Goal: Task Accomplishment & Management: Use online tool/utility

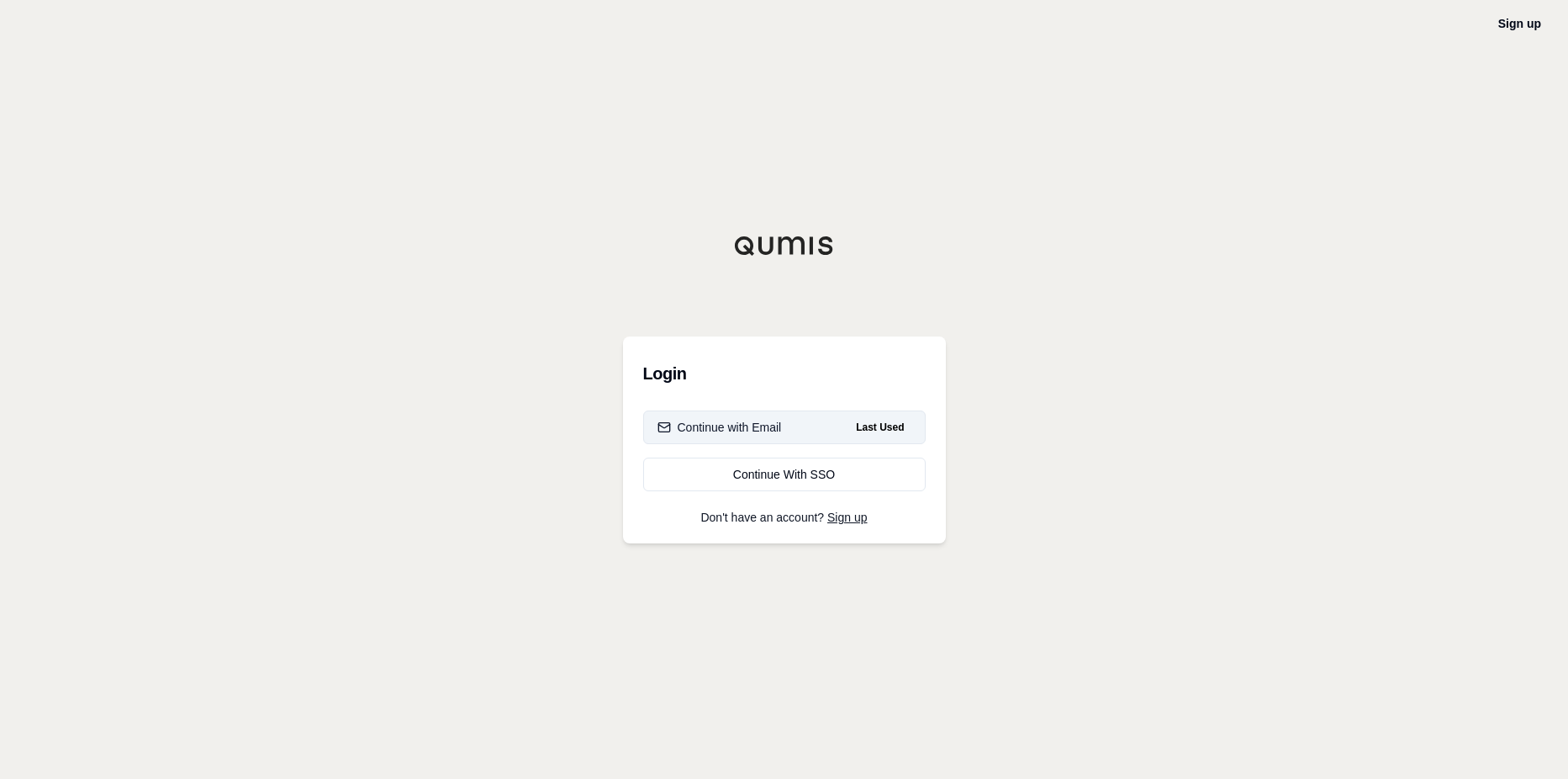
click at [750, 430] on div "Continue with Email" at bounding box center [719, 426] width 124 height 17
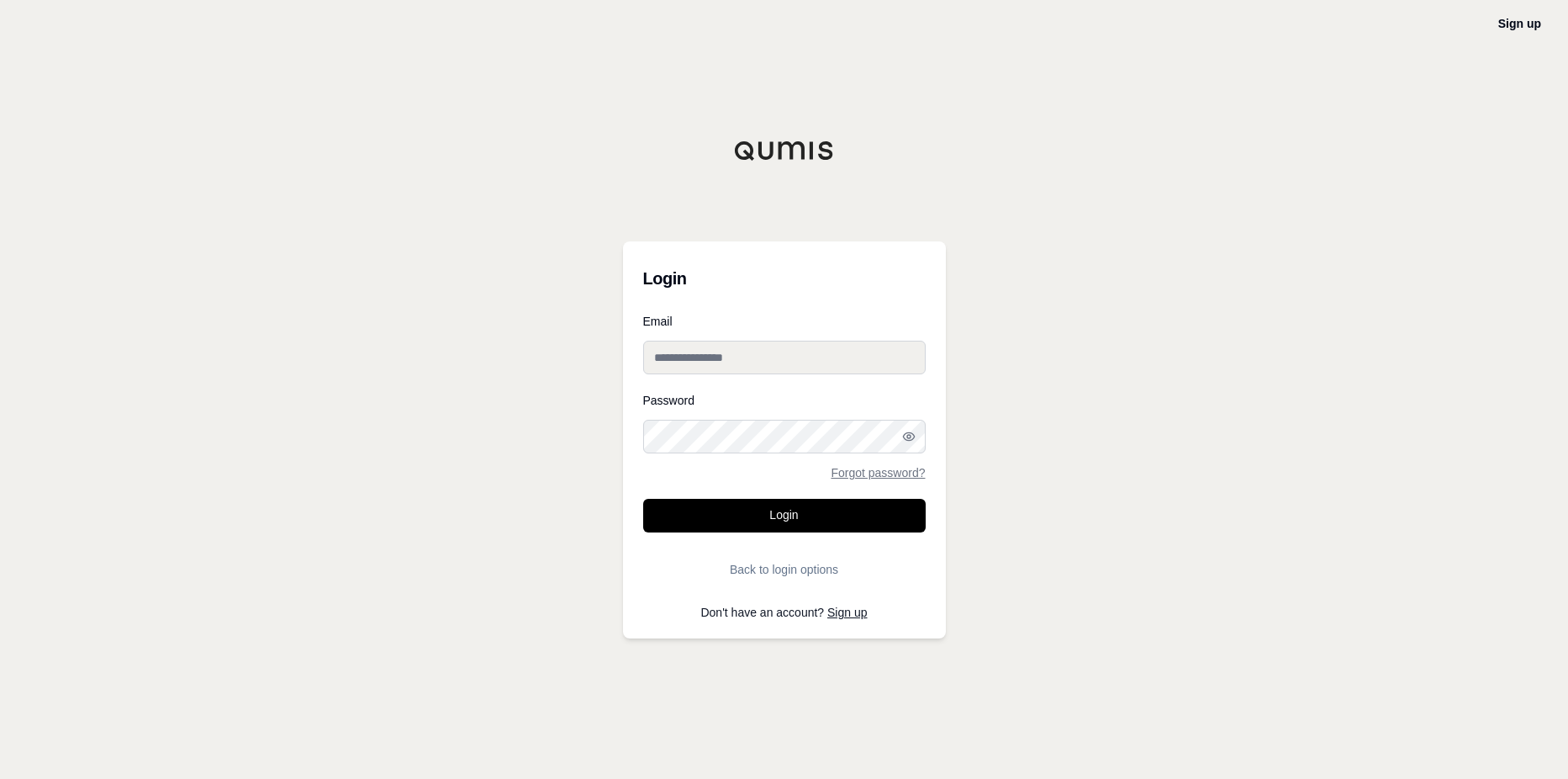
type input "**********"
click at [750, 514] on button "Login" at bounding box center [784, 515] width 283 height 33
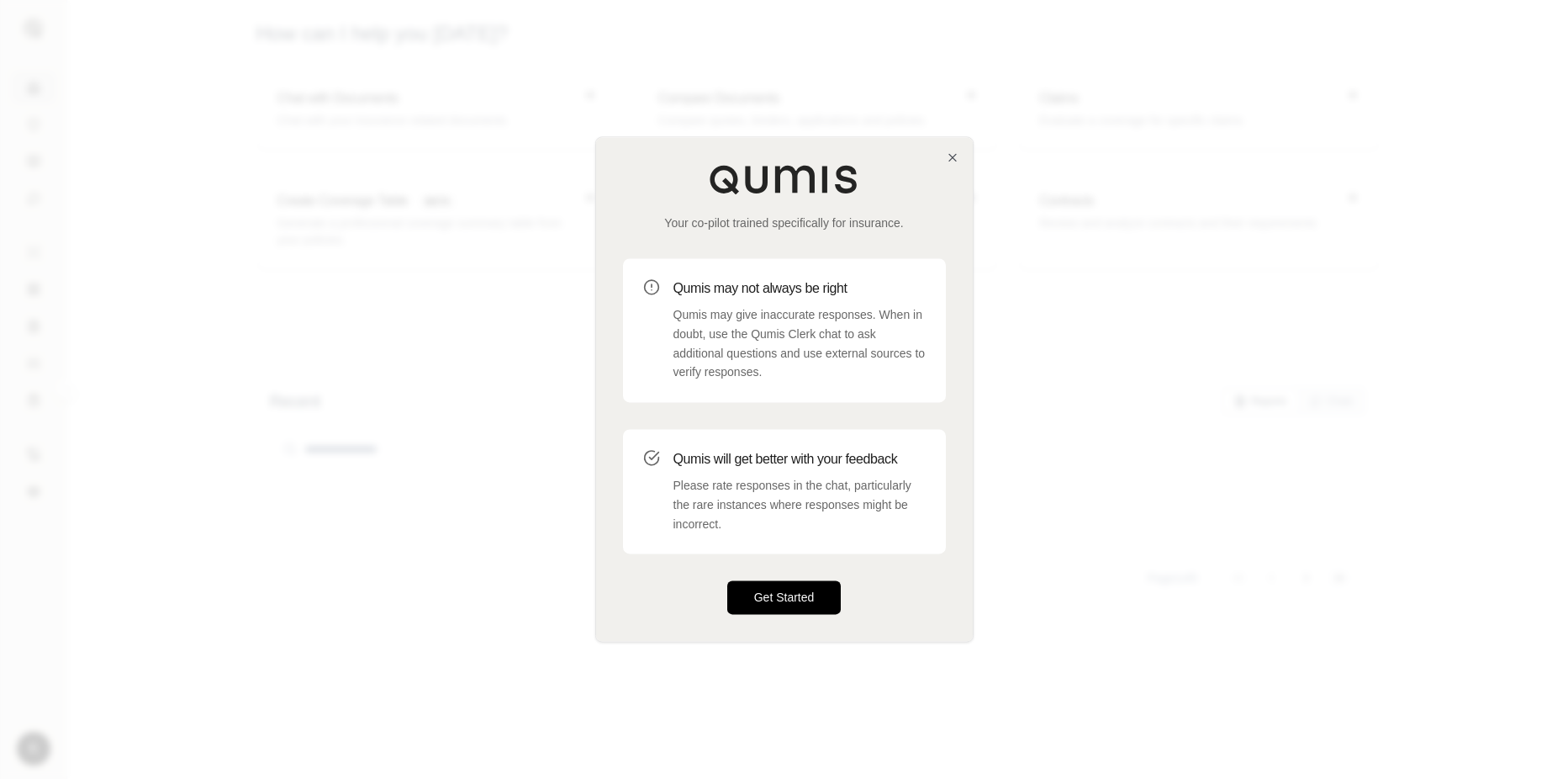
click at [787, 585] on button "Get Started" at bounding box center [784, 597] width 114 height 33
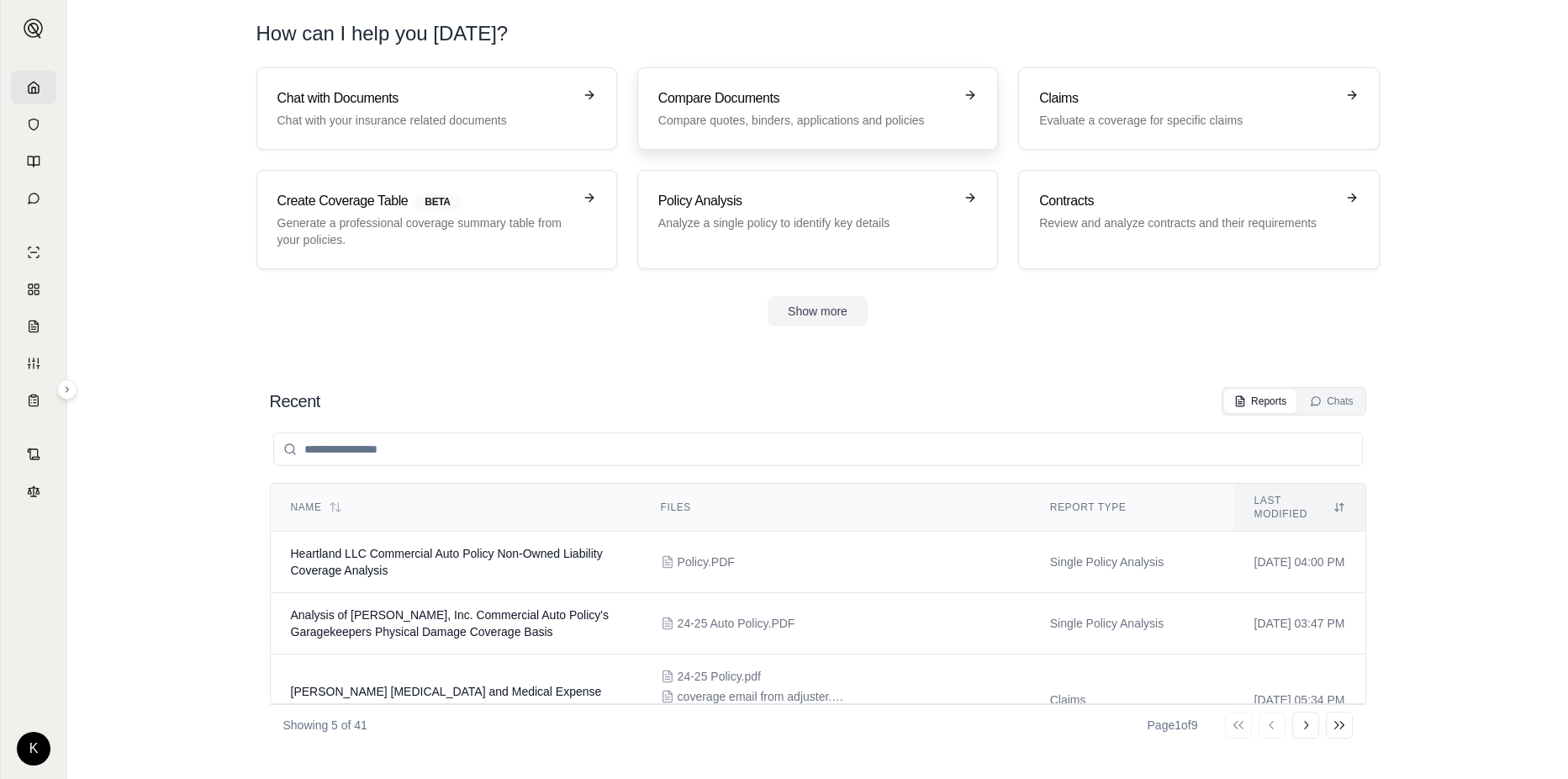
click at [701, 117] on p "Compare quotes, binders, applications and policies" at bounding box center [806, 119] width 295 height 17
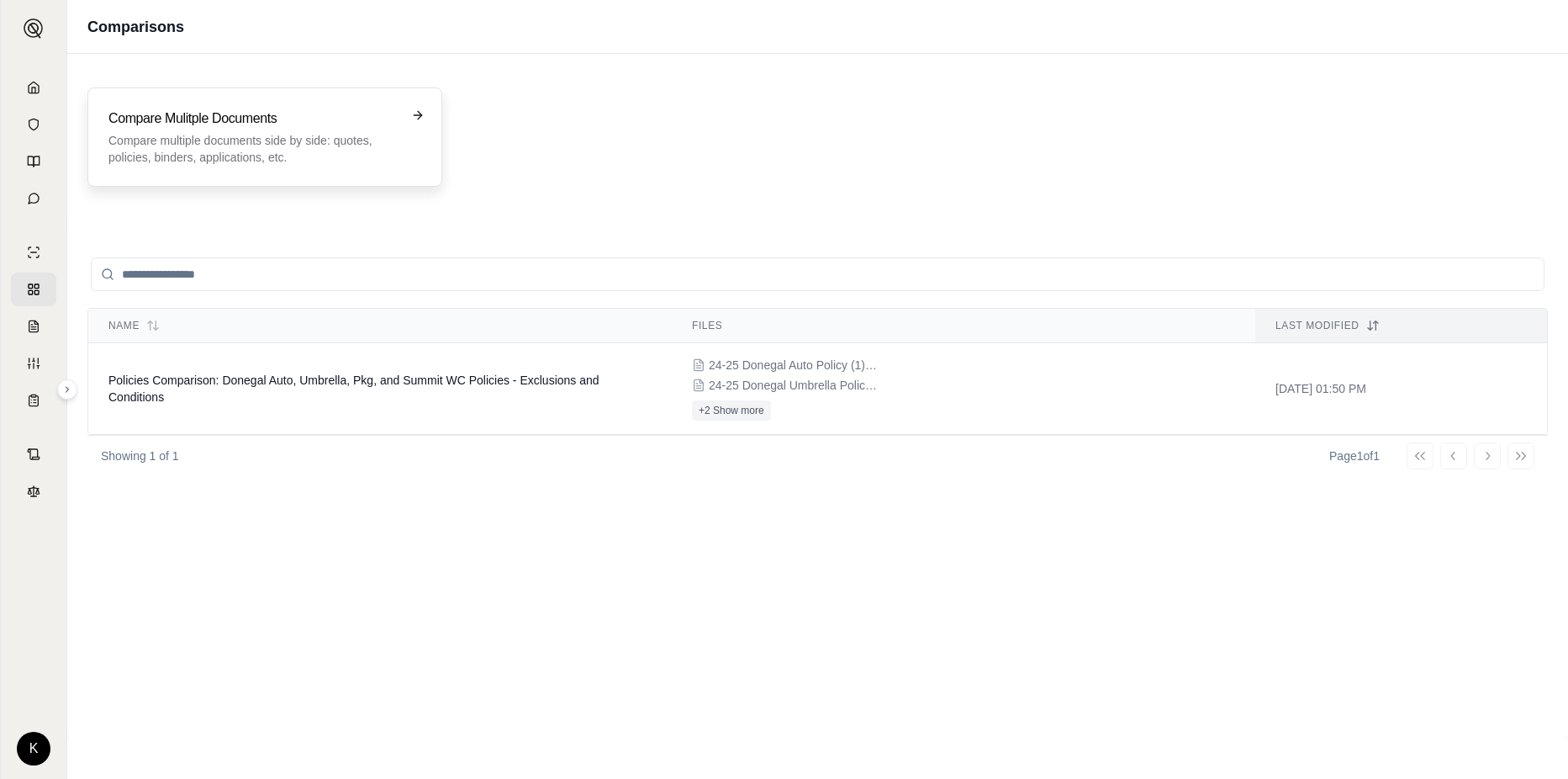
click at [320, 135] on p "Compare multiple documents side by side: quotes, policies, binders, application…" at bounding box center [253, 149] width 289 height 33
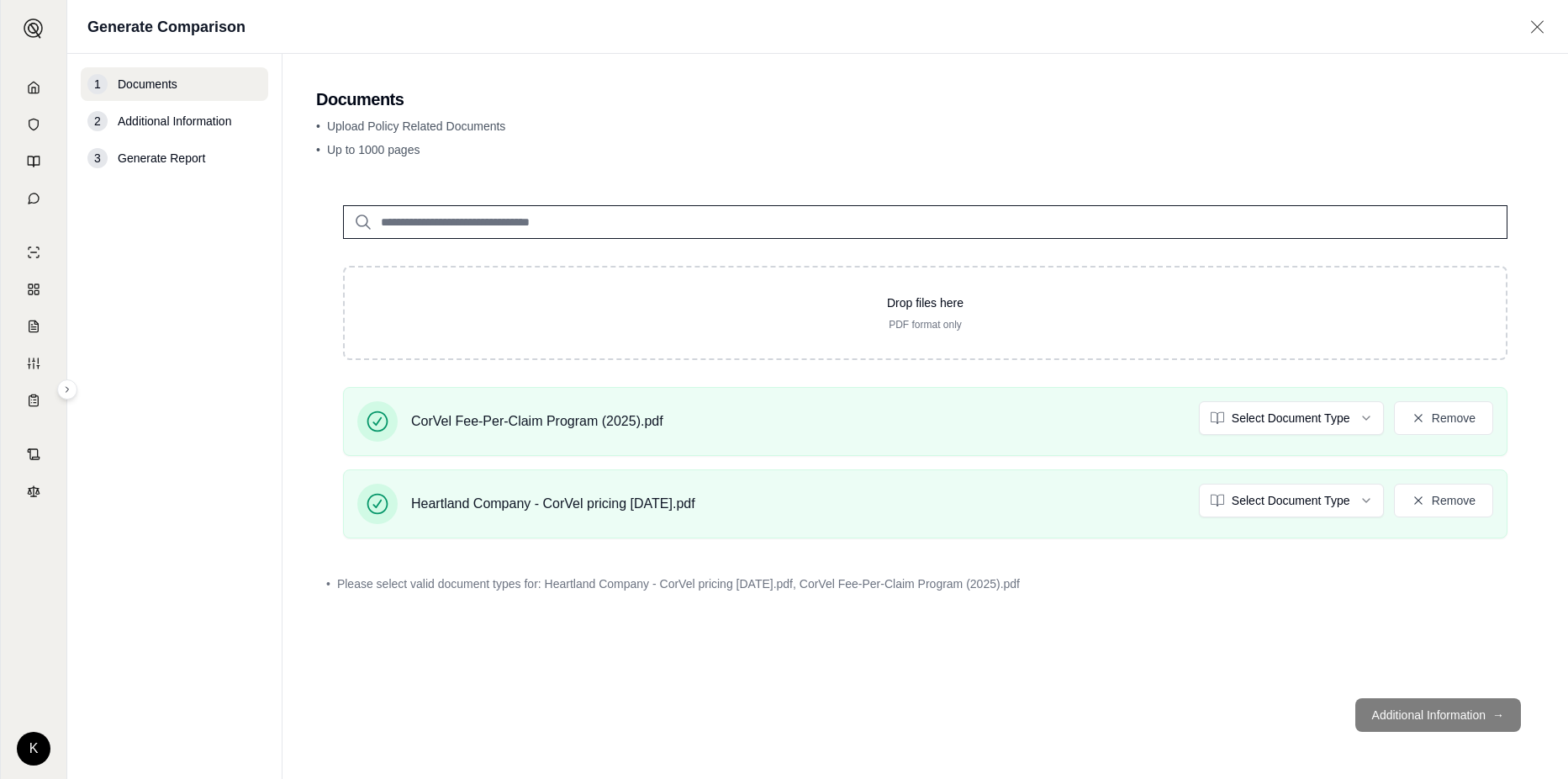
click at [1397, 714] on footer "Additional Information →" at bounding box center [925, 714] width 1219 height 61
click at [1393, 713] on footer "Additional Information →" at bounding box center [925, 714] width 1219 height 61
click at [677, 225] on input "search" at bounding box center [925, 222] width 1164 height 33
click at [211, 122] on span "Additional Information" at bounding box center [174, 120] width 113 height 17
click at [182, 166] on div "3 Generate Report" at bounding box center [175, 158] width 188 height 33
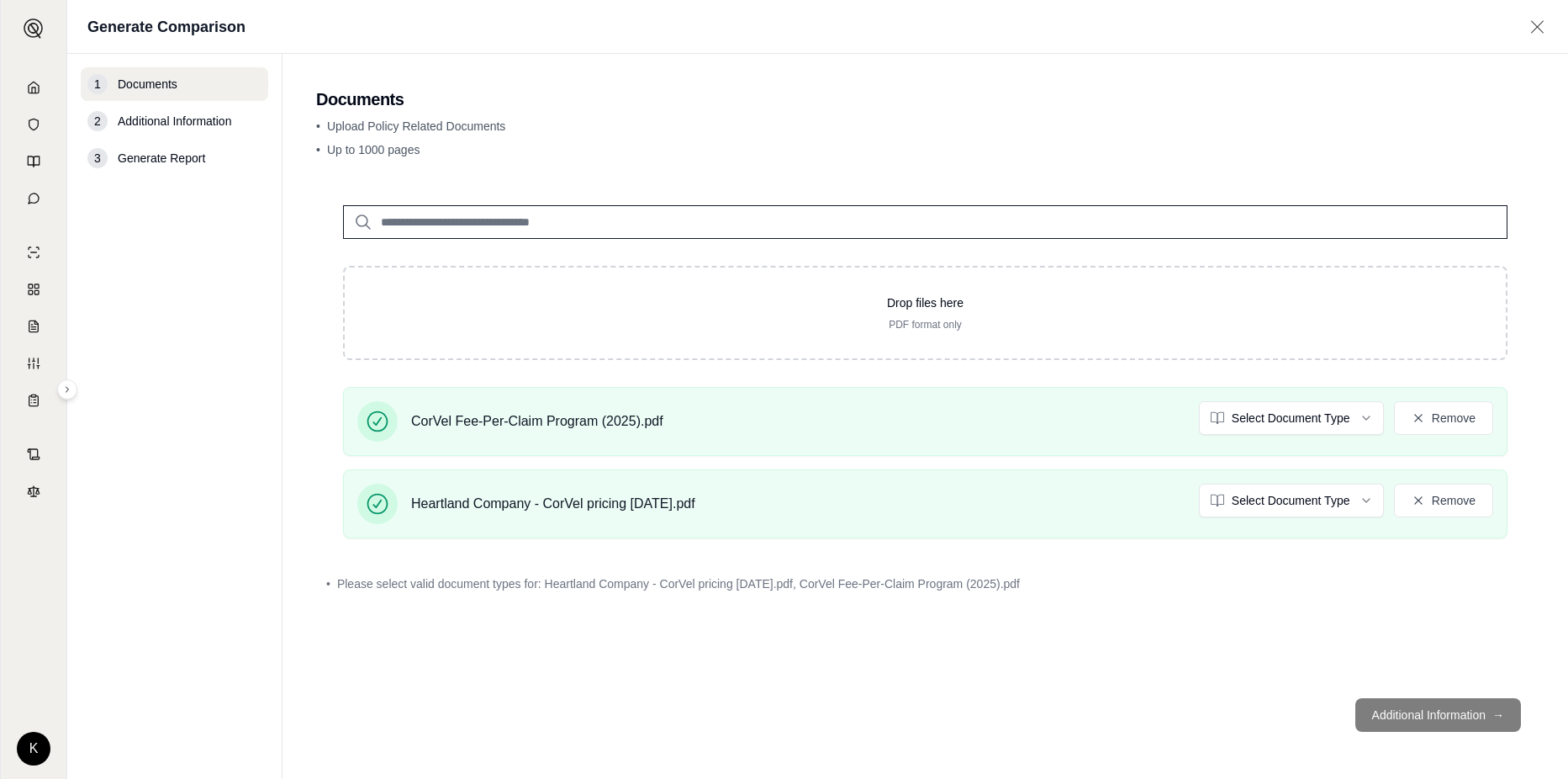
click at [182, 159] on span "Generate Report" at bounding box center [160, 157] width 87 height 17
click at [1432, 718] on footer "Additional Information →" at bounding box center [925, 714] width 1219 height 61
click at [555, 223] on input "search" at bounding box center [925, 222] width 1164 height 33
click at [1363, 498] on html "K Generate Comparison 1 Documents 2 Additional Information 3 Generate Report Do…" at bounding box center [784, 389] width 1568 height 779
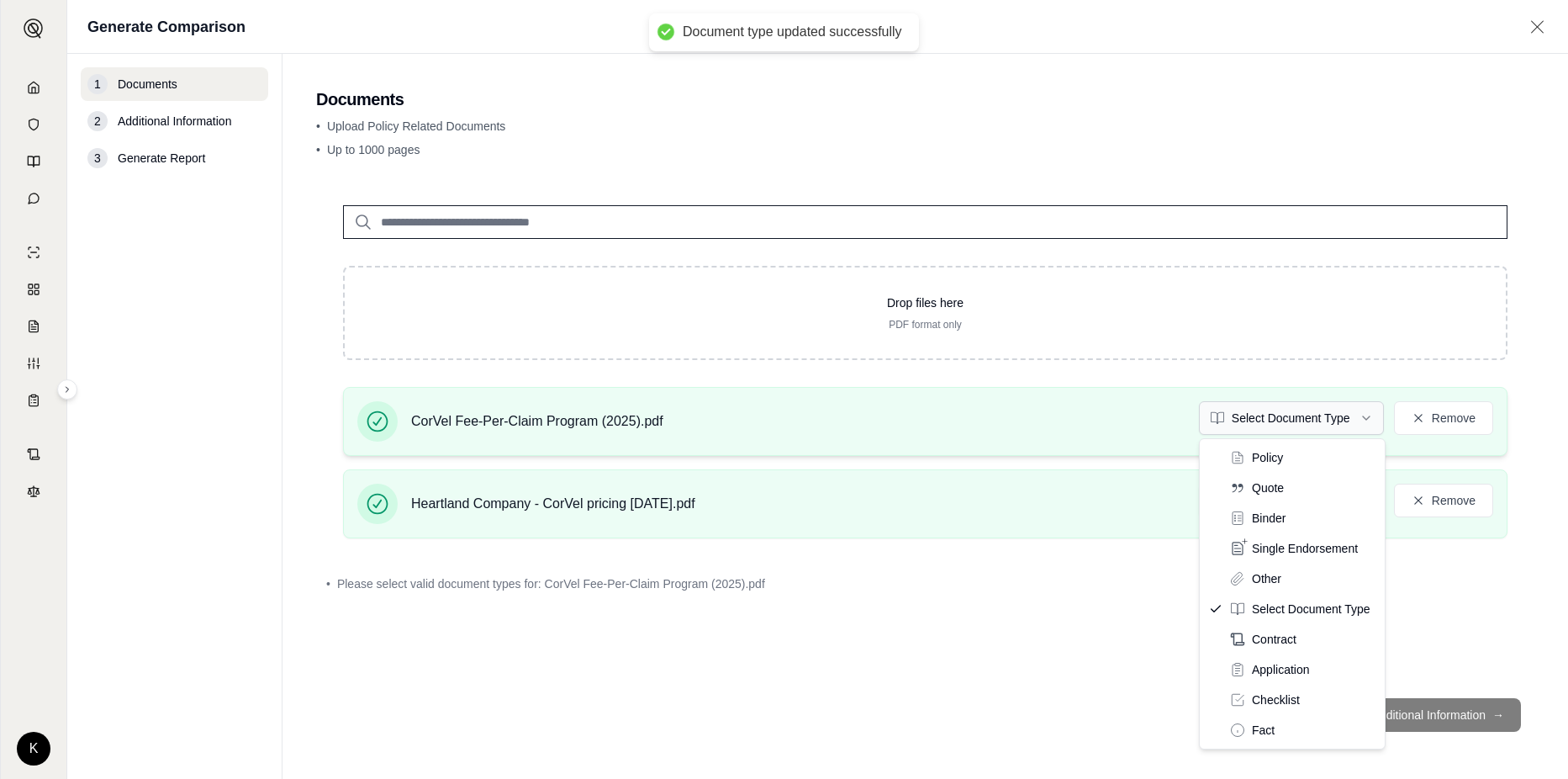
click at [1372, 422] on html "Document type updated successfully K Generate Comparison 1 Documents 2 Addition…" at bounding box center [784, 389] width 1568 height 779
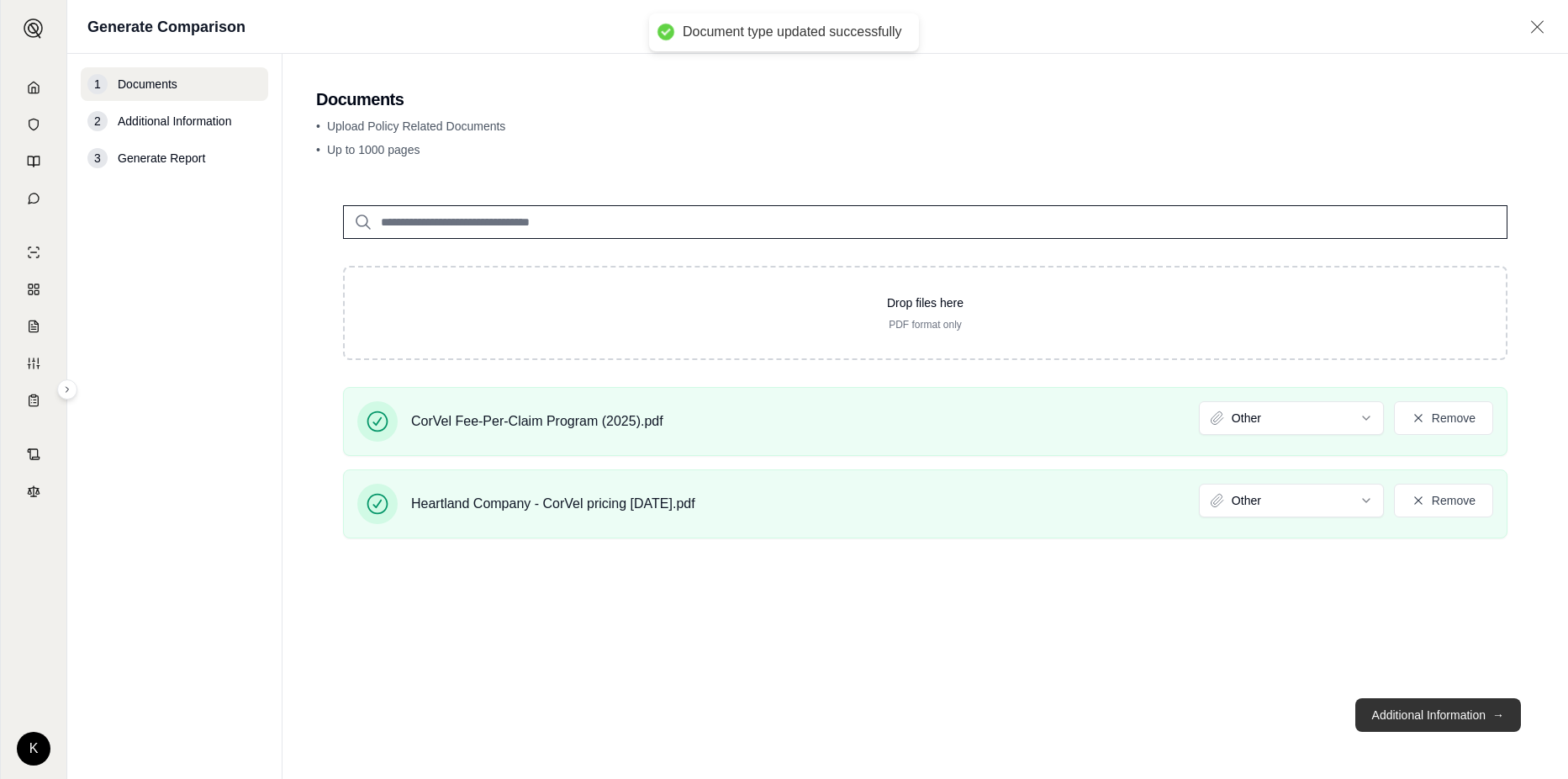
click at [1429, 709] on button "Additional Information →" at bounding box center [1438, 714] width 165 height 33
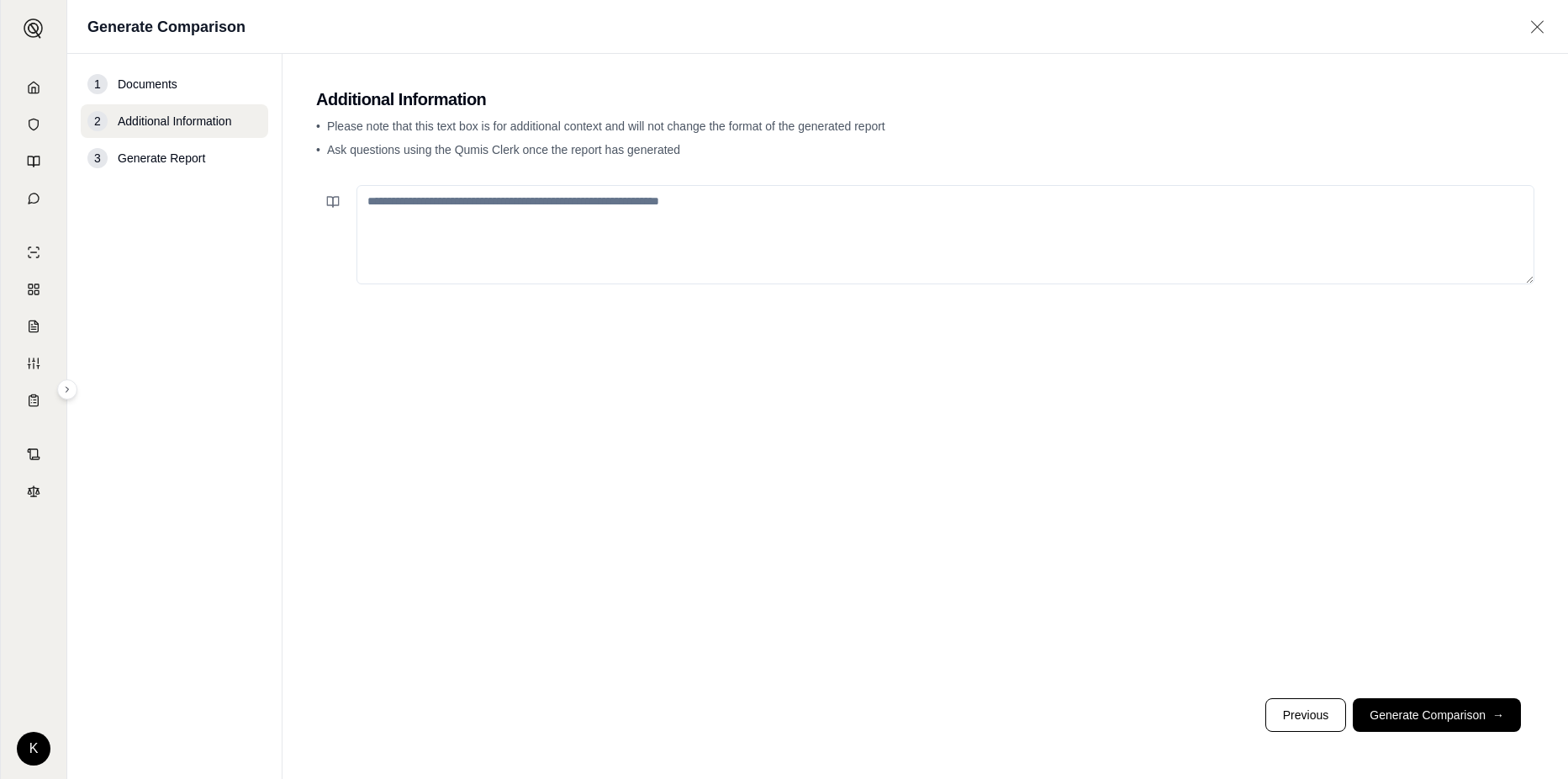
click at [743, 204] on textarea at bounding box center [945, 235] width 1178 height 100
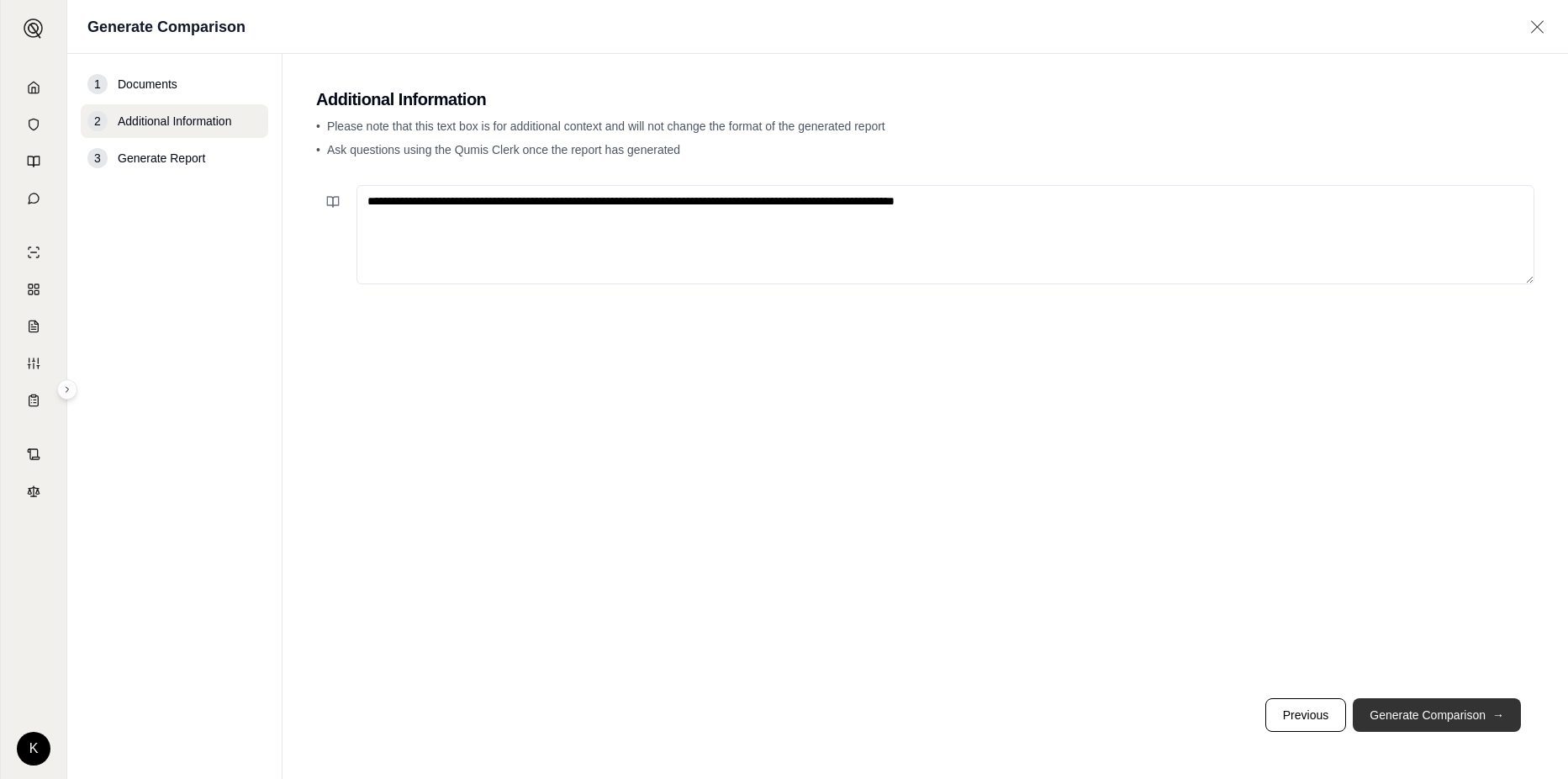
type textarea "**********"
click at [1417, 714] on button "Generate Comparison →" at bounding box center [1437, 714] width 168 height 33
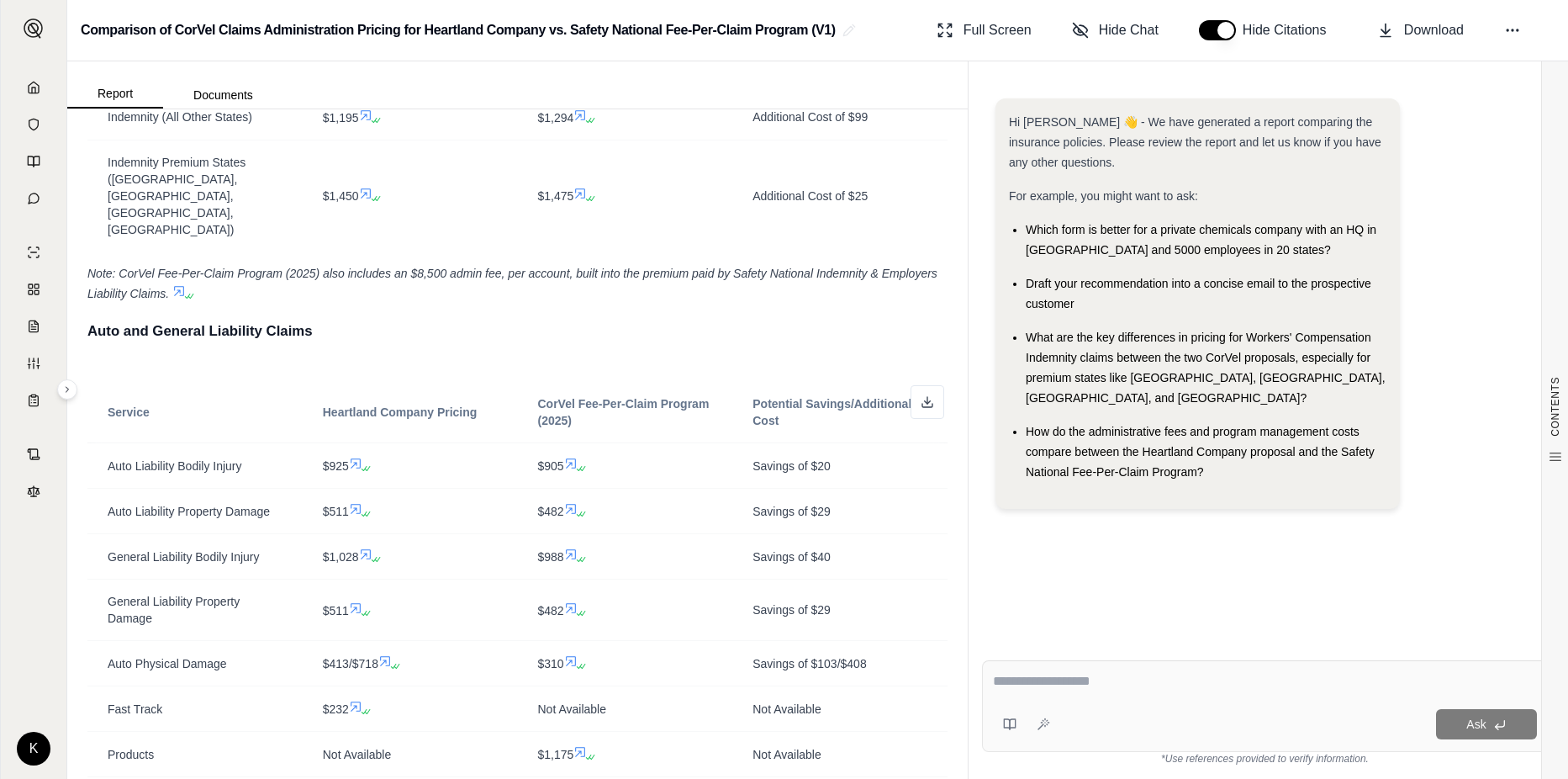
scroll to position [672, 0]
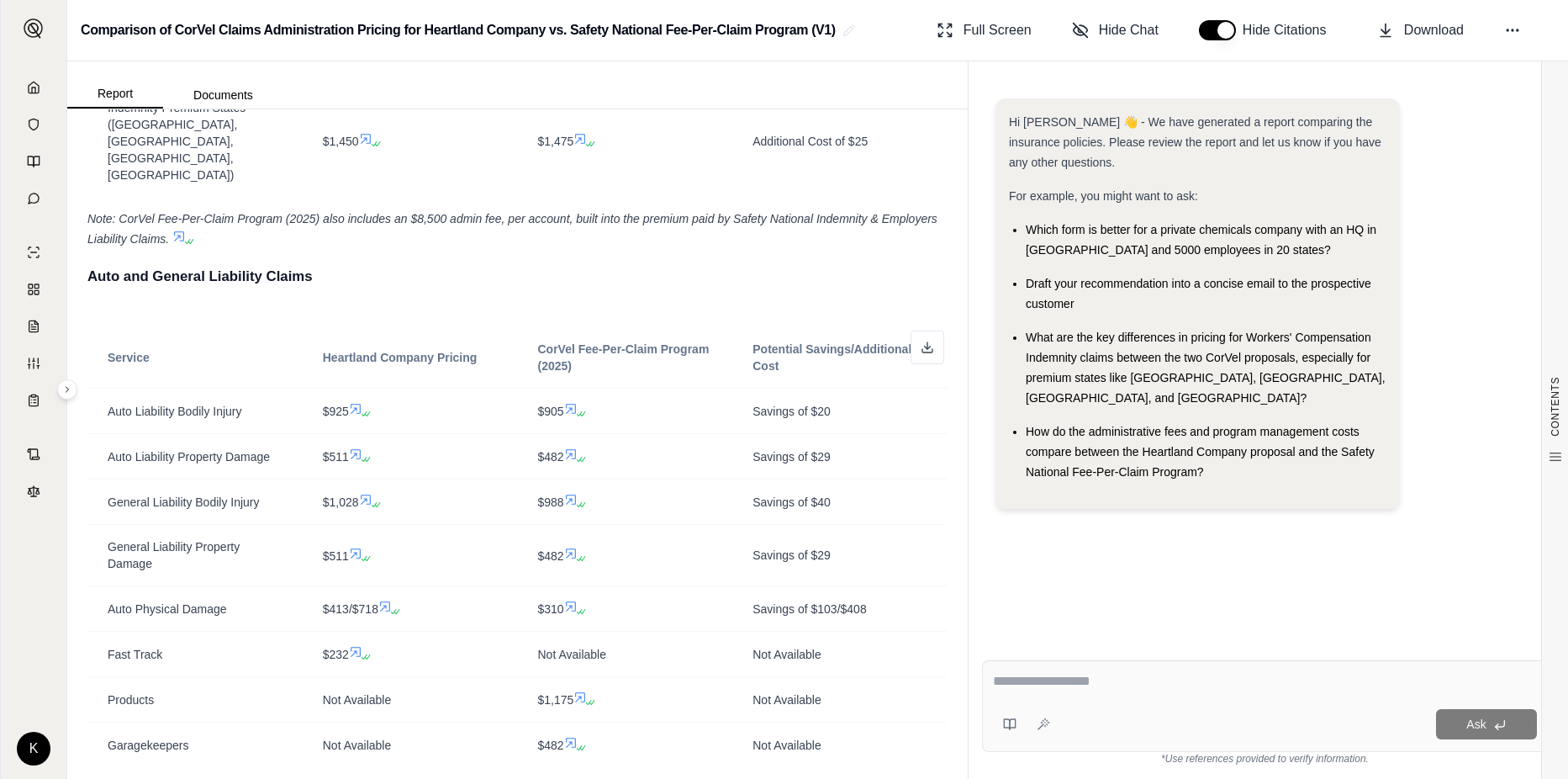
drag, startPoint x: 767, startPoint y: 373, endPoint x: 1309, endPoint y: 557, distance: 572.4
click at [1309, 557] on div "Hi Kevin 👋 - We have generated a report comparing the insurance policies. Pleas…" at bounding box center [1265, 359] width 566 height 548
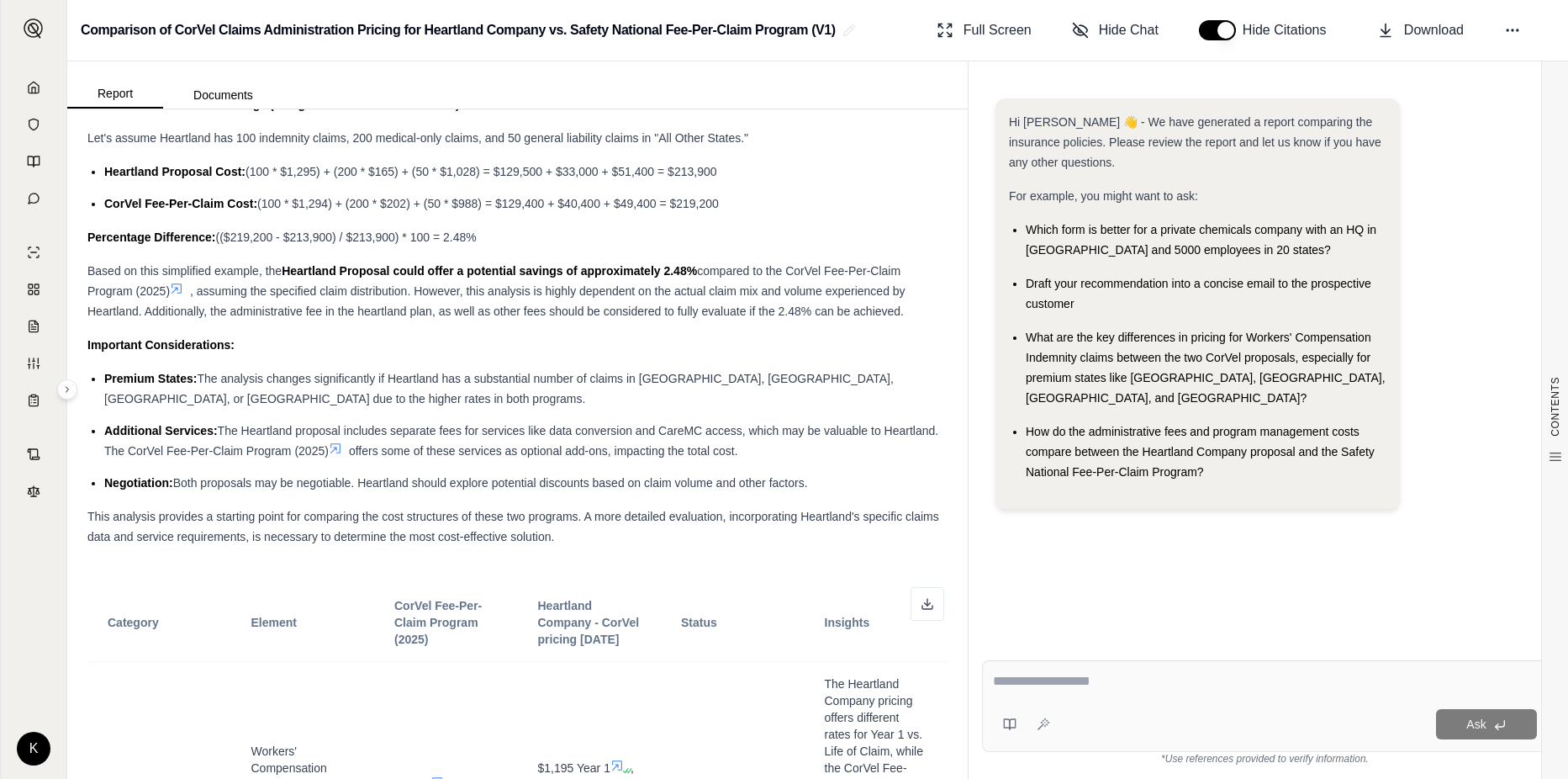
scroll to position [3531, 0]
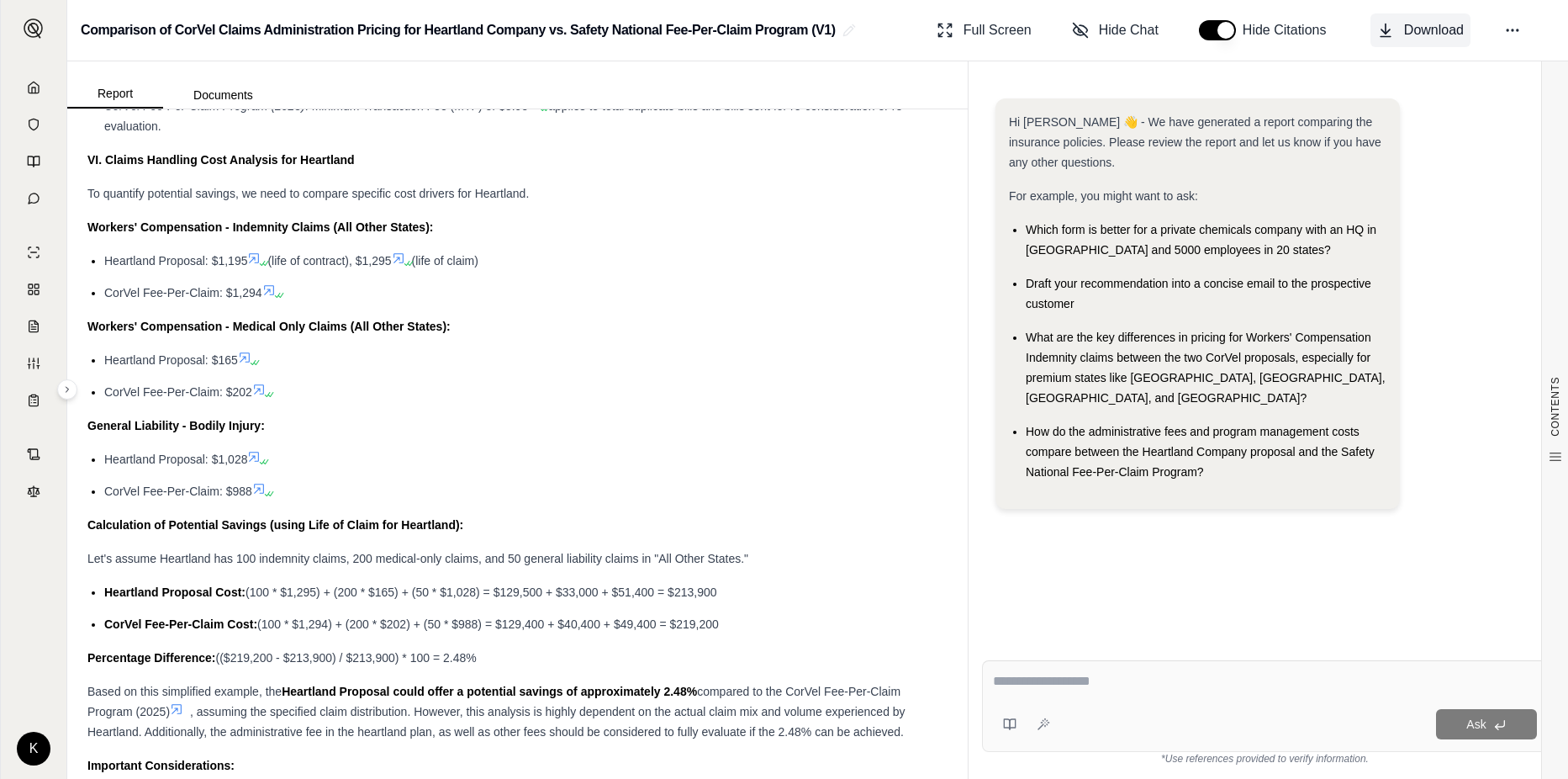
click at [1419, 33] on span "Download" at bounding box center [1434, 30] width 60 height 21
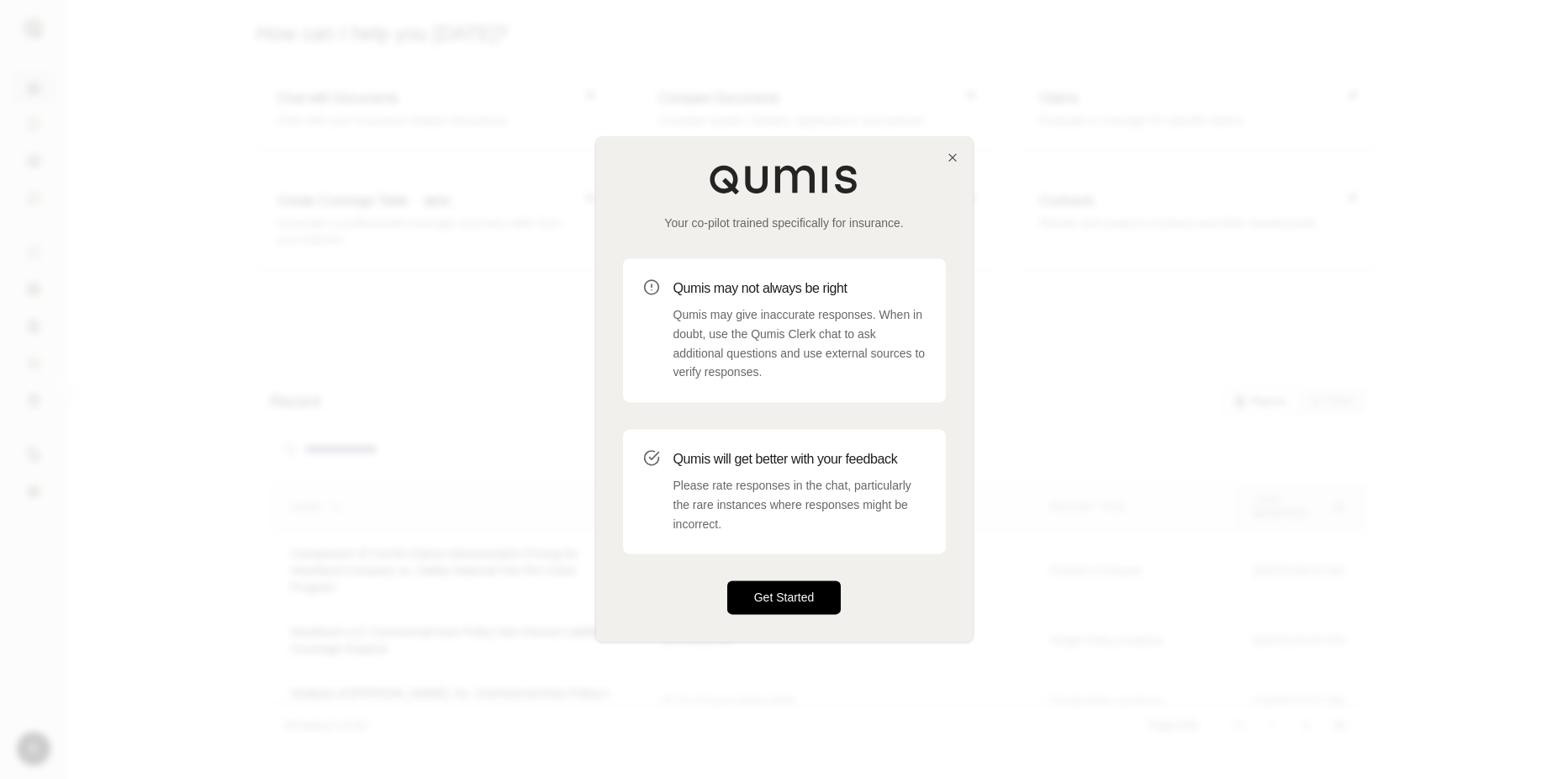
click at [786, 605] on button "Get Started" at bounding box center [784, 597] width 114 height 33
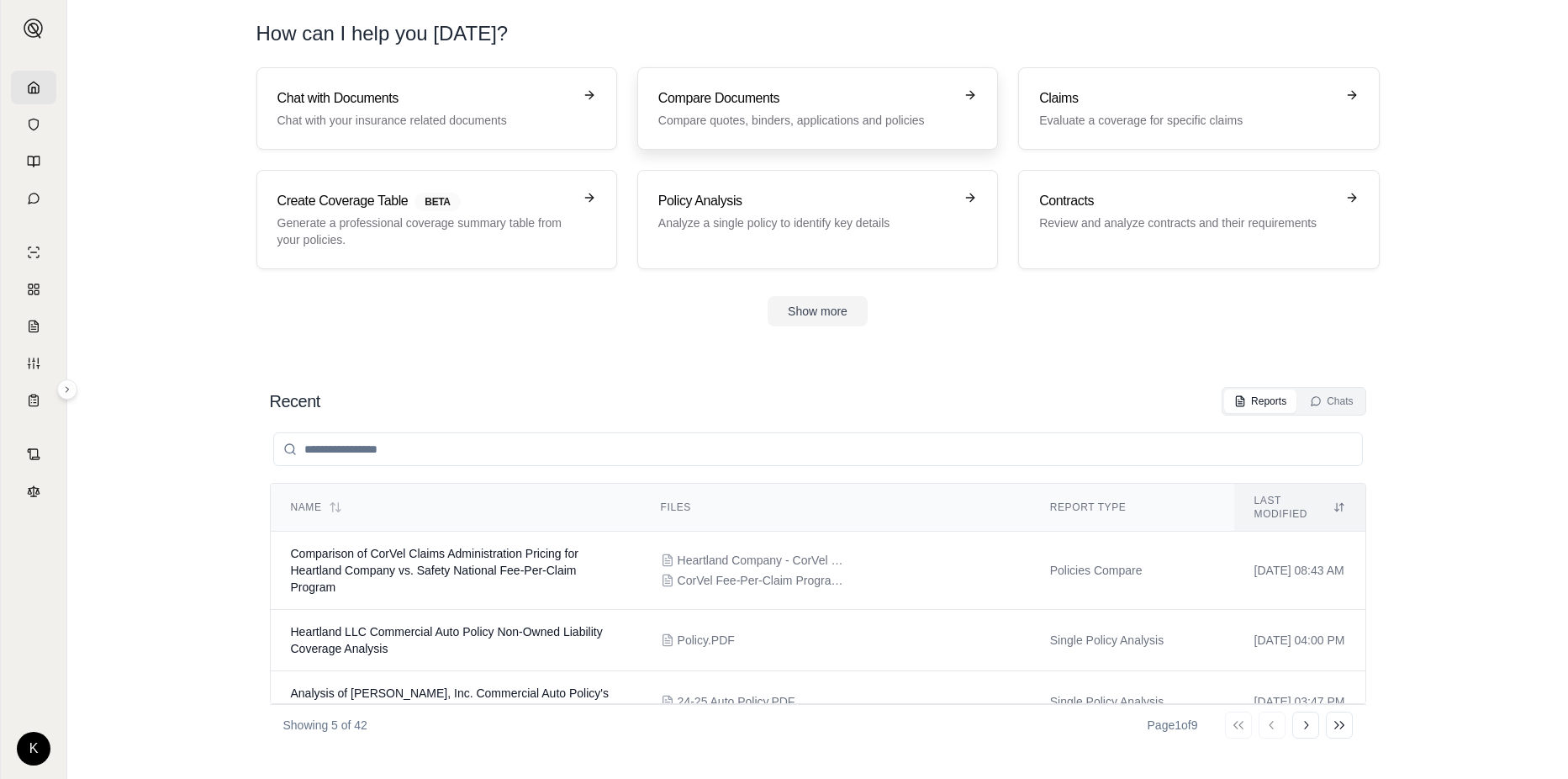
click at [711, 109] on div "Compare Documents Compare quotes, binders, applications and policies" at bounding box center [806, 108] width 295 height 40
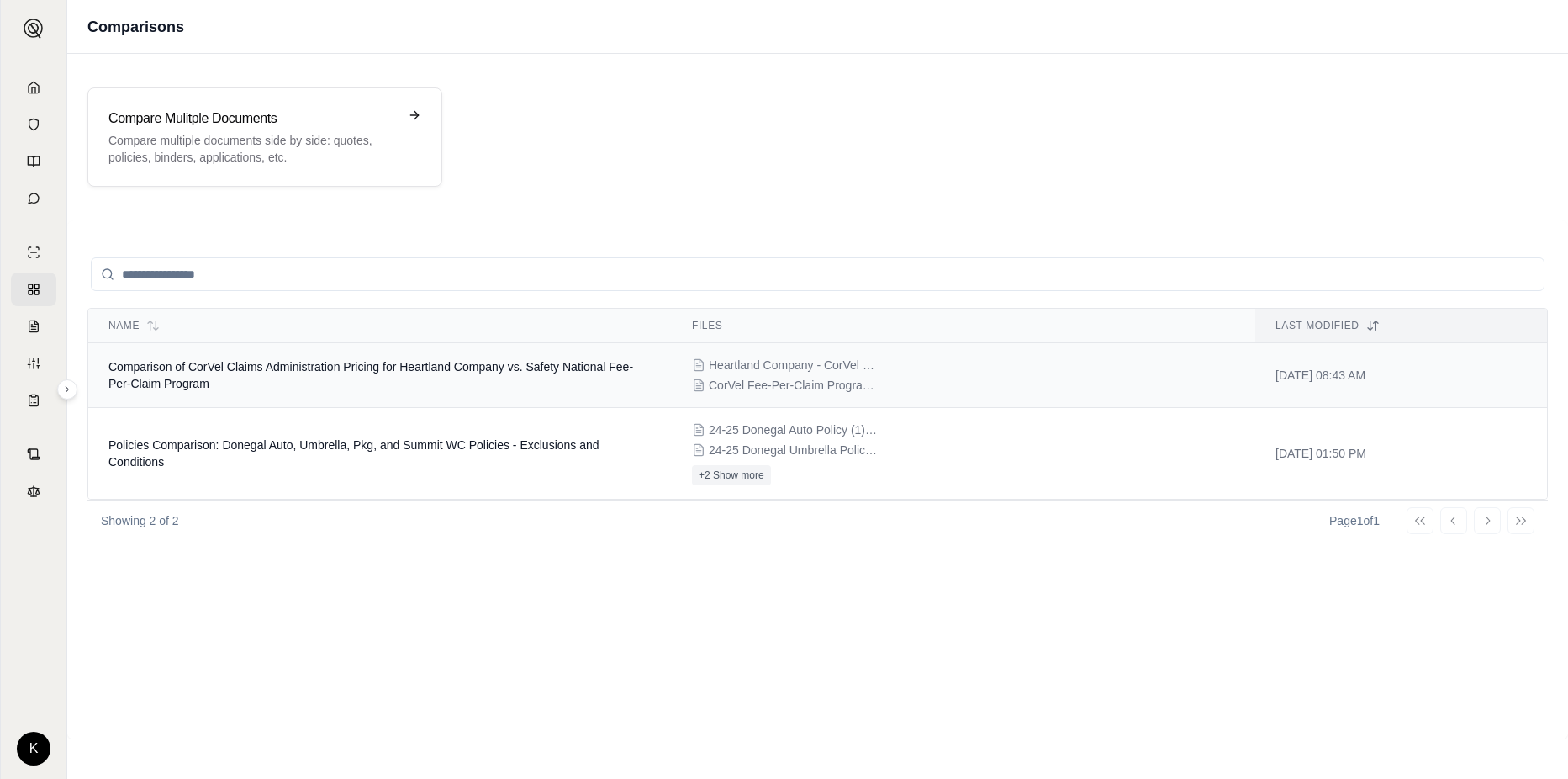
click at [541, 376] on td "Comparison of CorVel Claims Administration Pricing for Heartland Company vs. Sa…" at bounding box center [379, 375] width 584 height 65
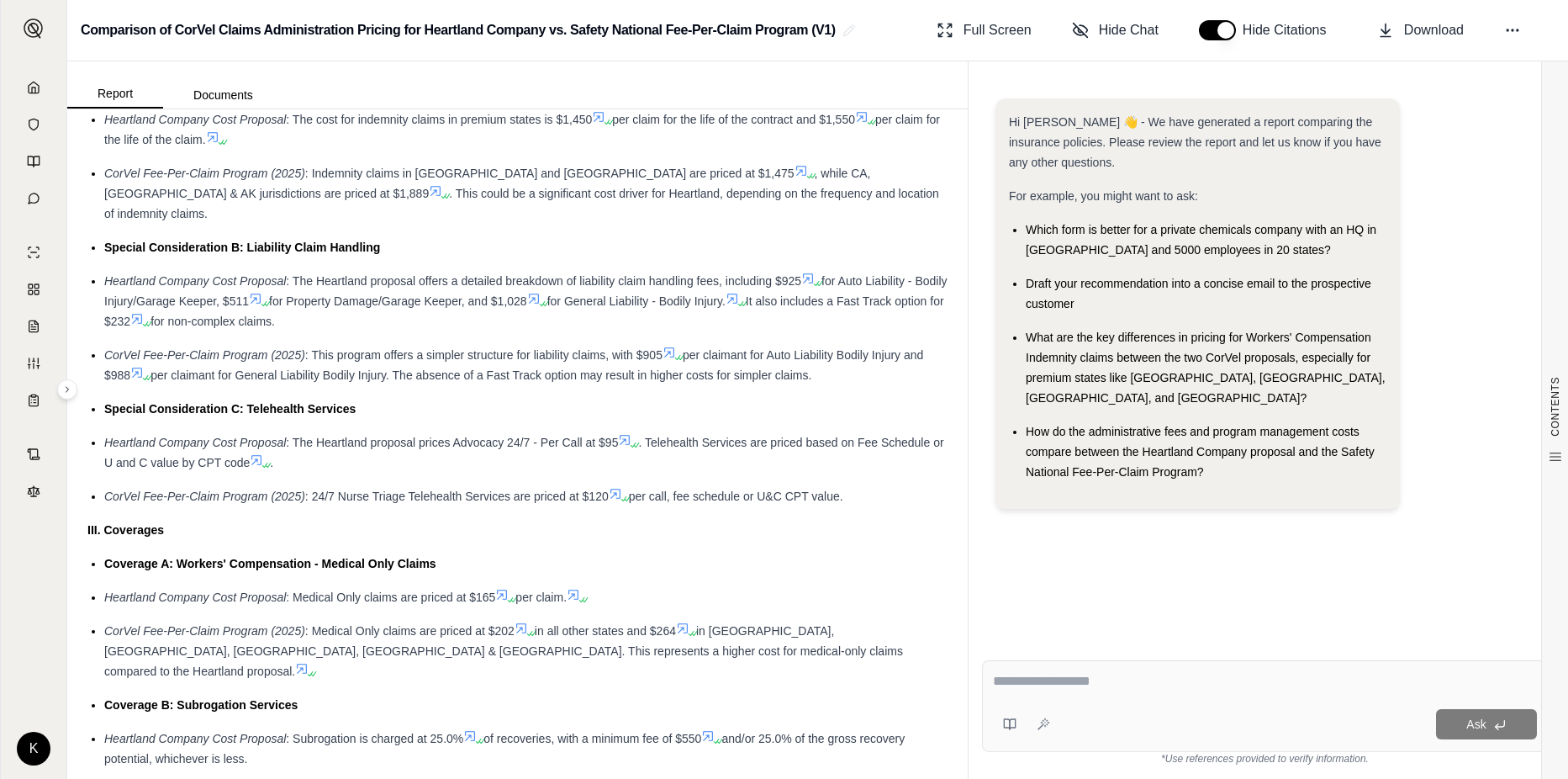
scroll to position [2439, 0]
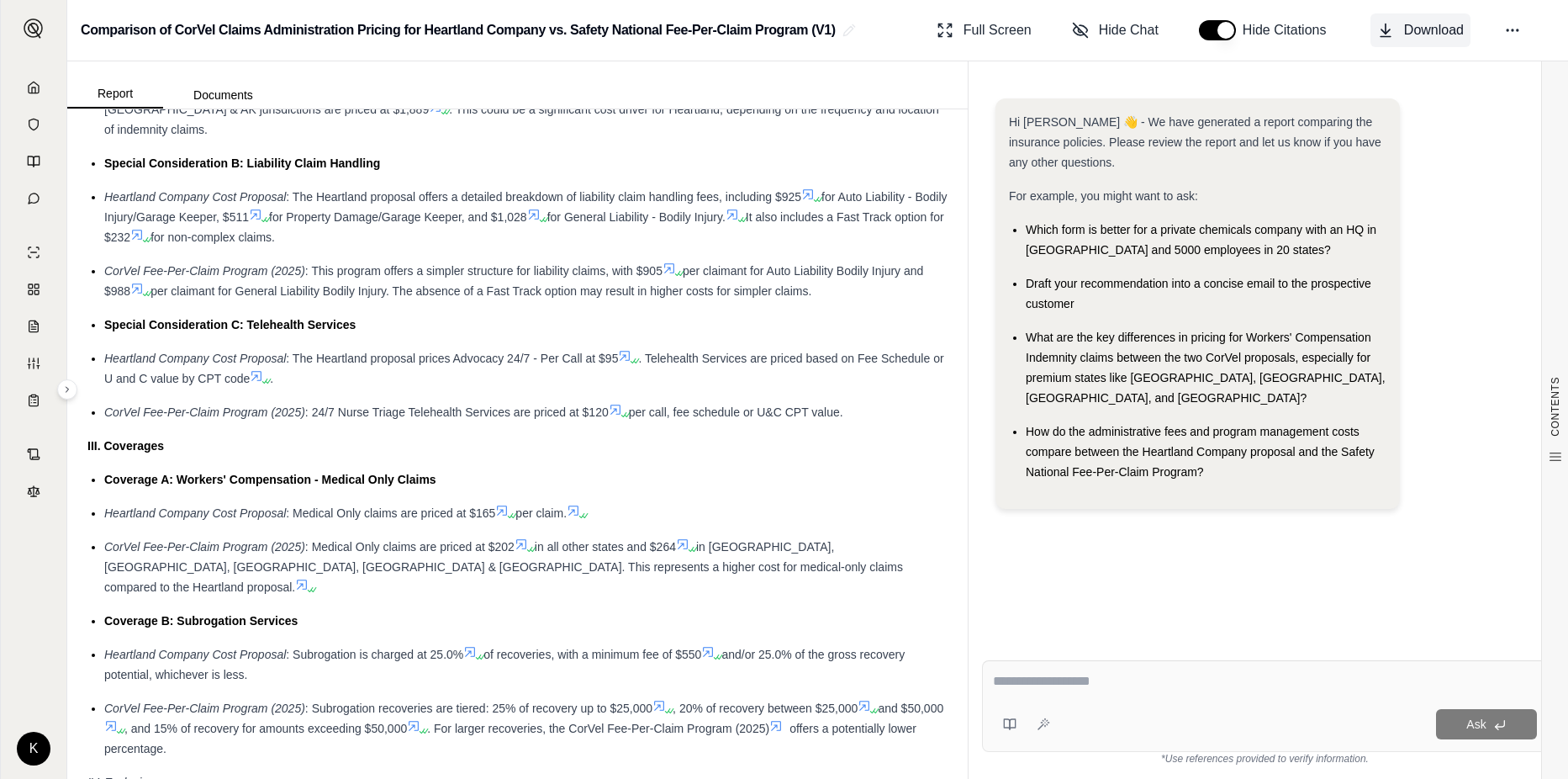
click at [1418, 35] on span "Download" at bounding box center [1434, 30] width 60 height 21
